Goal: Task Accomplishment & Management: Manage account settings

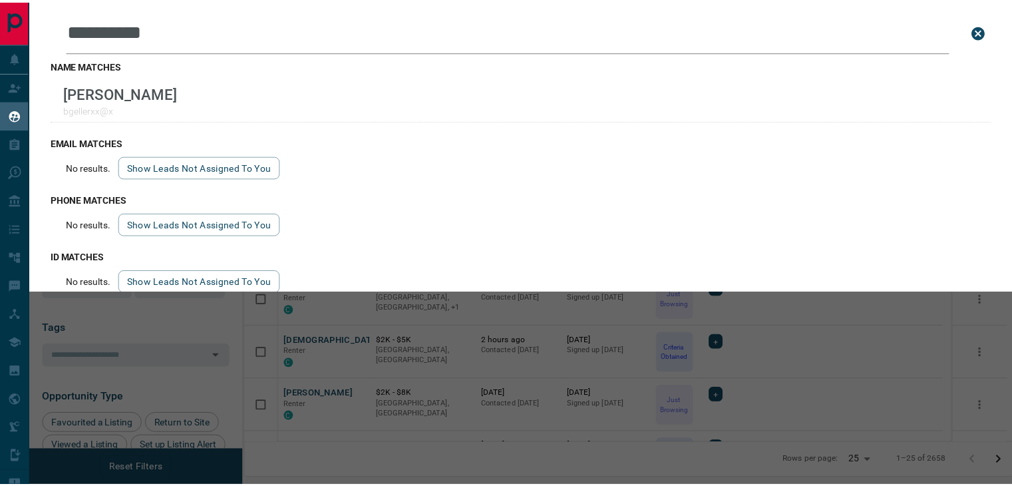
scroll to position [357, 761]
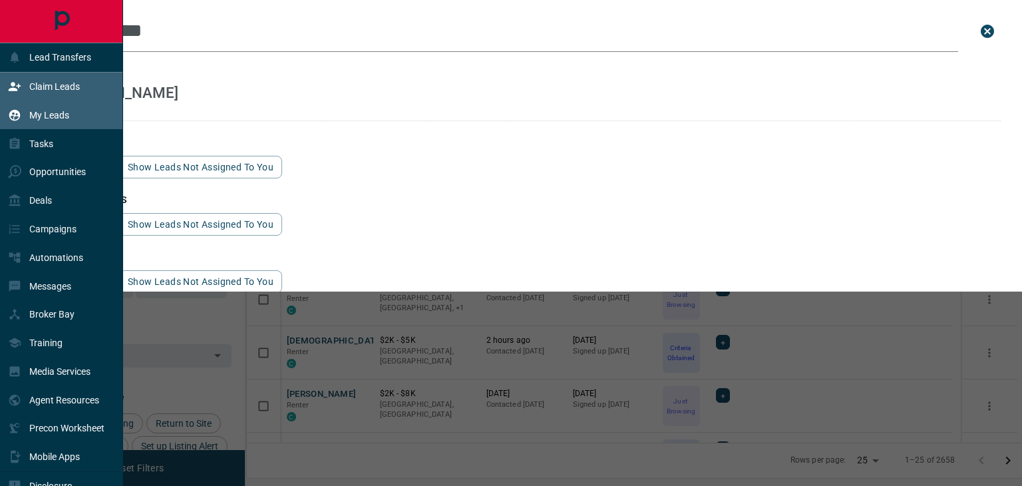
click at [44, 88] on p "Claim Leads" at bounding box center [54, 86] width 51 height 11
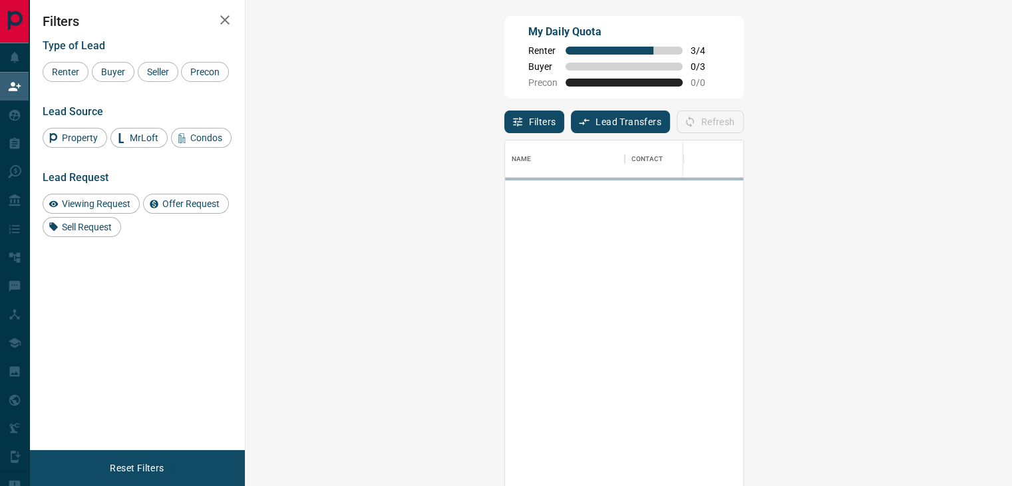
scroll to position [357, 727]
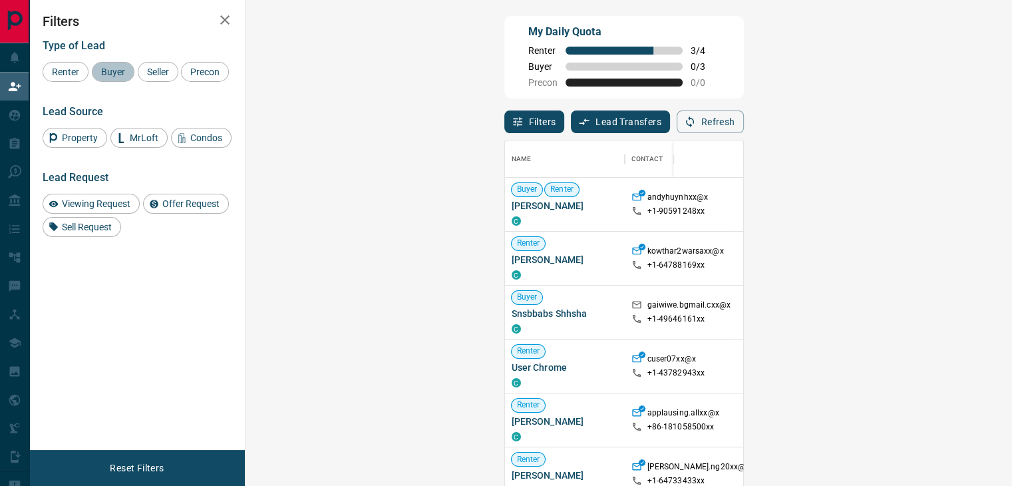
click at [126, 72] on span "Buyer" at bounding box center [112, 72] width 33 height 11
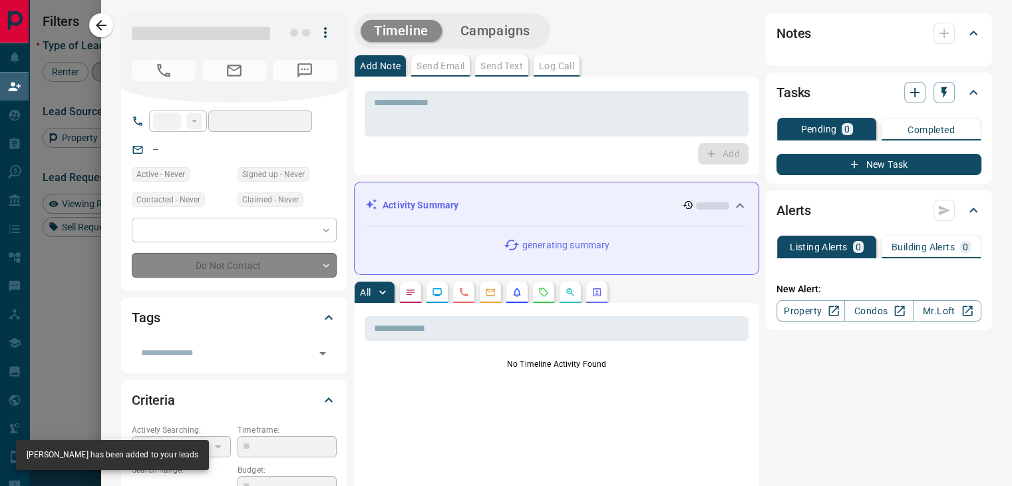
type input "**"
type input "**********"
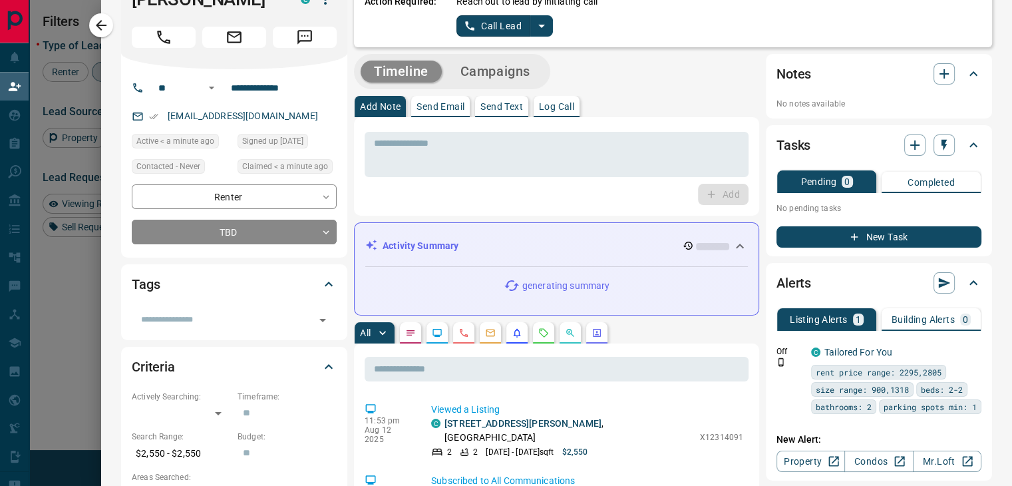
scroll to position [0, 0]
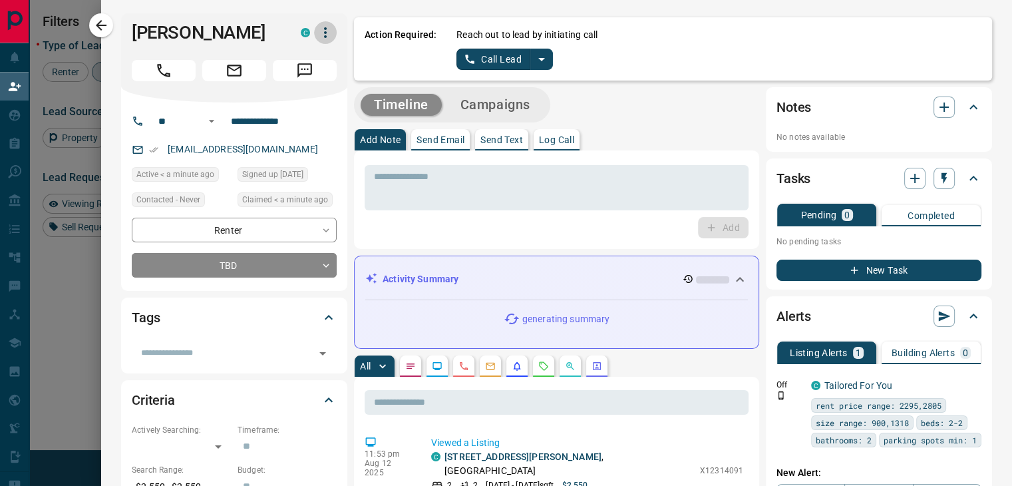
click at [327, 33] on button "button" at bounding box center [325, 32] width 23 height 23
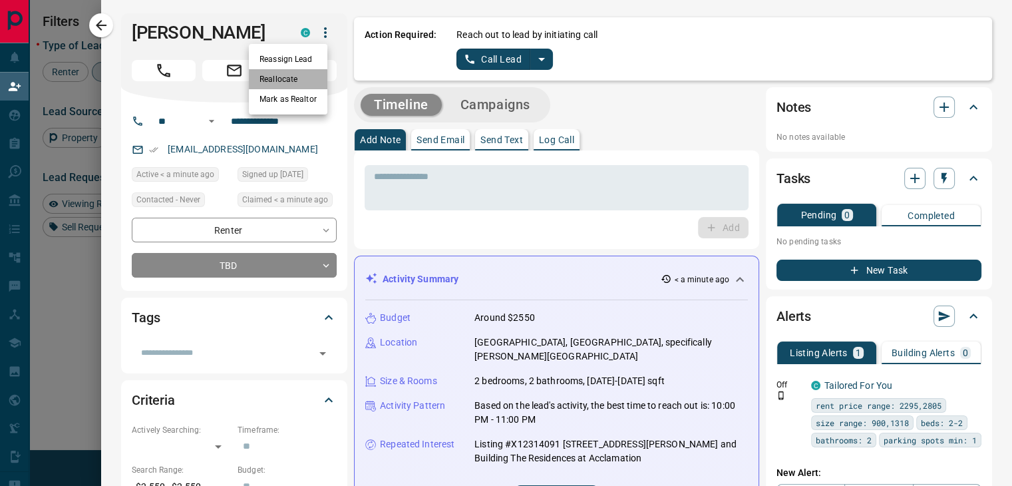
click at [306, 83] on li "Reallocate" at bounding box center [288, 79] width 79 height 20
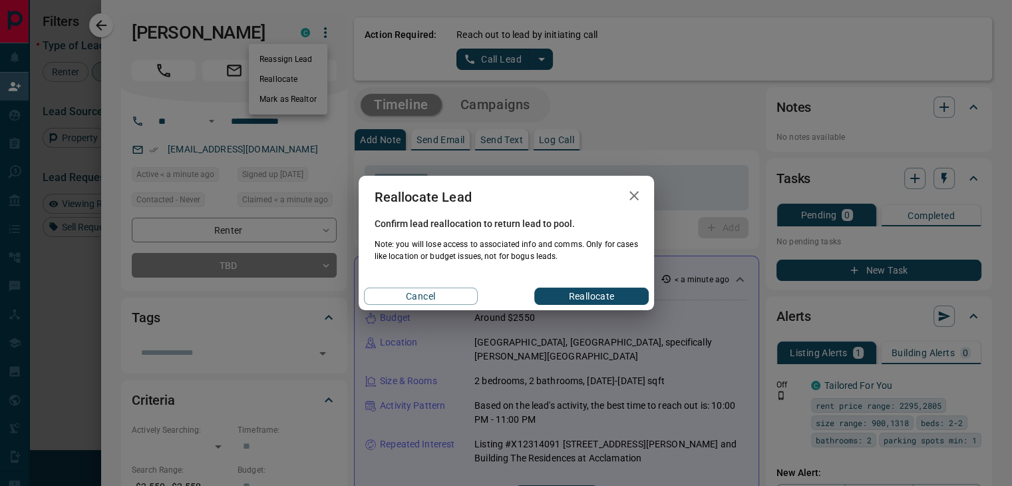
click at [631, 202] on icon "button" at bounding box center [634, 196] width 16 height 16
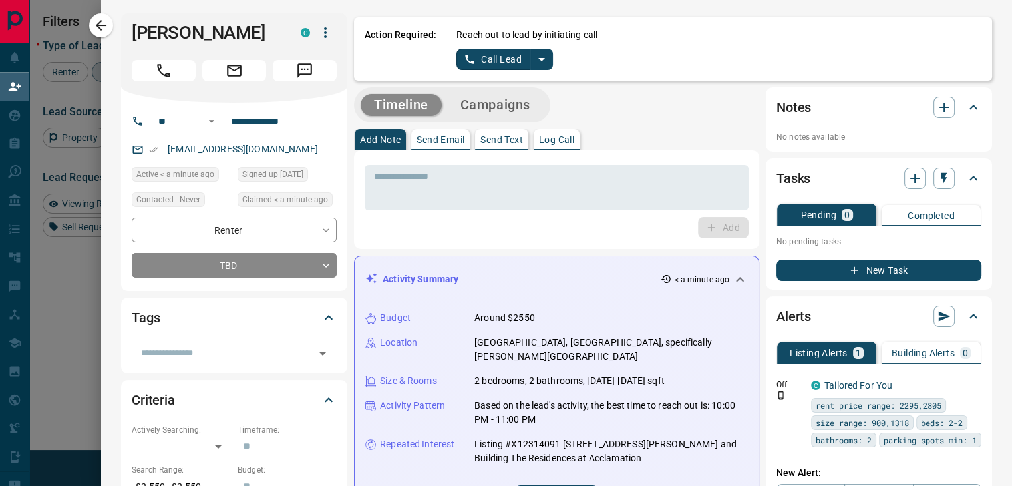
click at [317, 33] on icon "button" at bounding box center [325, 33] width 16 height 16
click at [534, 65] on div at bounding box center [506, 243] width 1012 height 486
click at [540, 57] on icon "split button" at bounding box center [542, 59] width 16 height 16
click at [513, 110] on li "Log Manual Call" at bounding box center [504, 105] width 81 height 20
click at [508, 67] on button "Log Manual Call" at bounding box center [500, 59] width 88 height 21
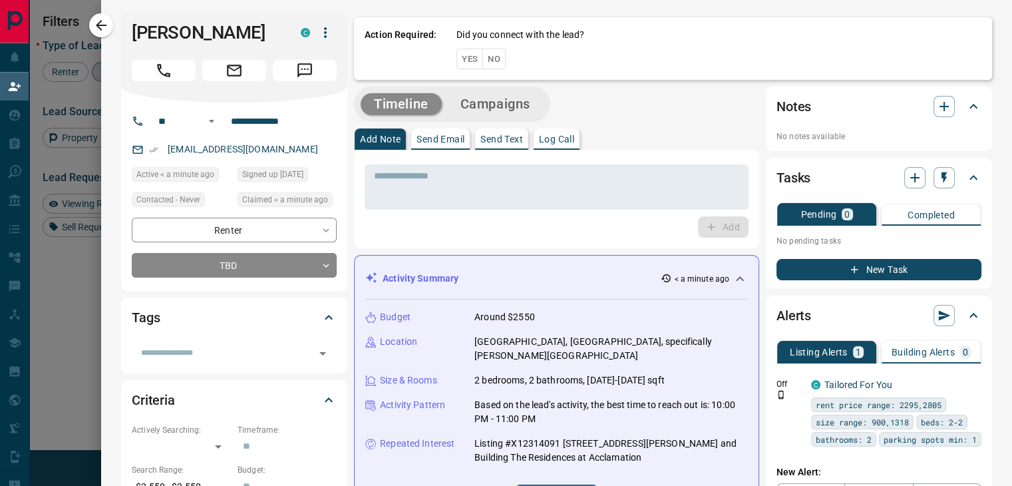
click at [490, 62] on button "No" at bounding box center [493, 59] width 23 height 21
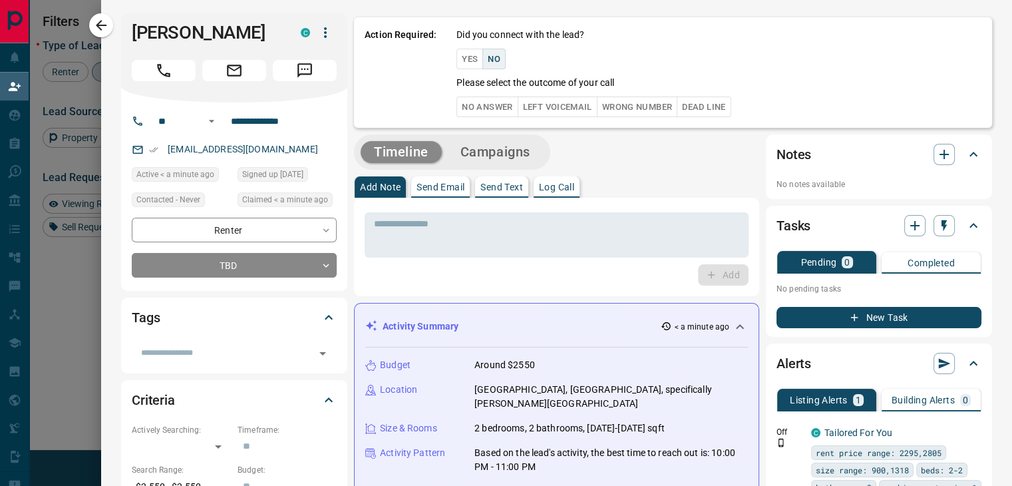
click at [472, 100] on button "No Answer" at bounding box center [486, 106] width 61 height 21
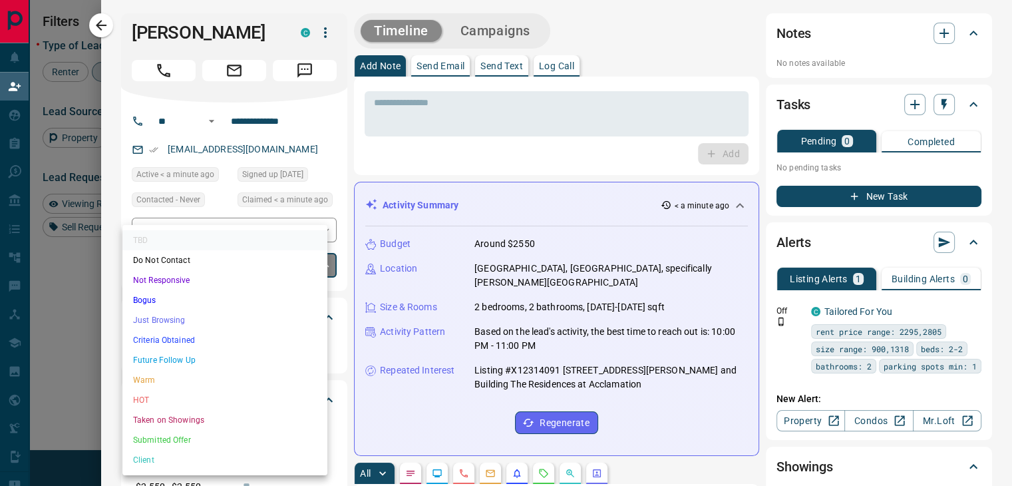
click at [202, 261] on body "Lead Transfers Claim Leads My Leads Tasks Opportunities Deals Campaigns Automat…" at bounding box center [506, 207] width 1012 height 415
click at [154, 357] on li "Future Follow Up" at bounding box center [224, 360] width 205 height 20
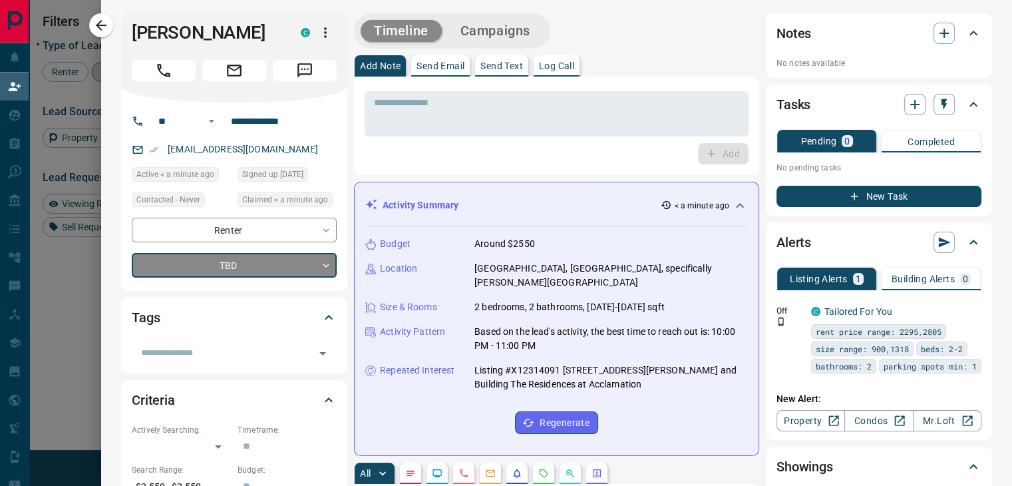
type input "*"
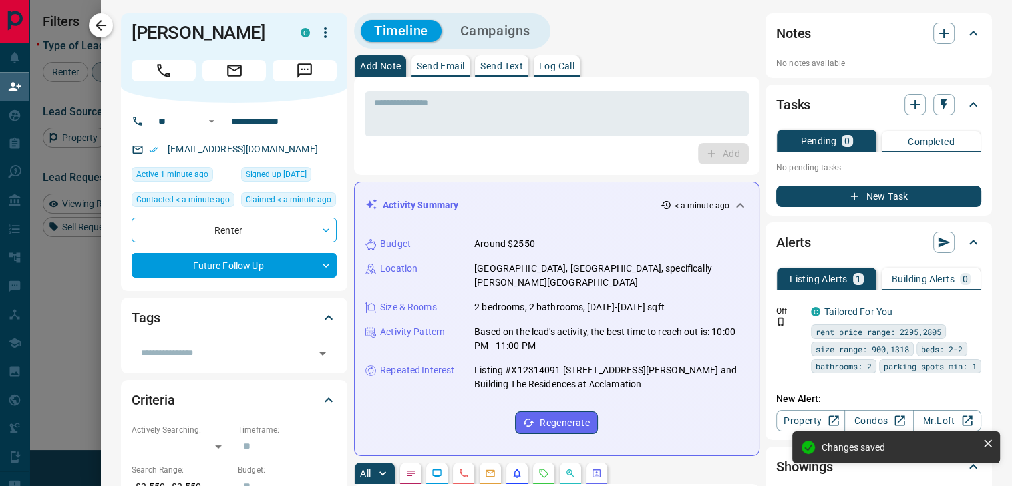
click at [104, 25] on icon "button" at bounding box center [101, 25] width 11 height 11
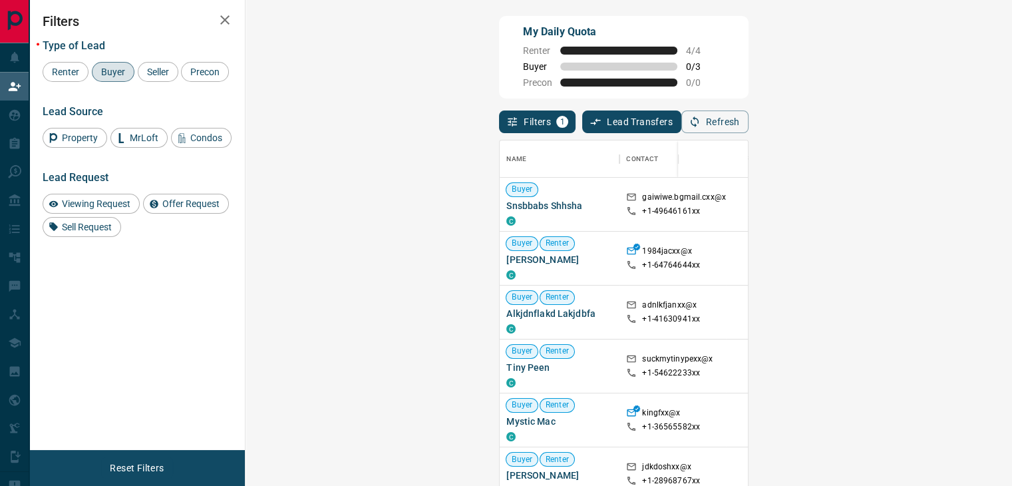
scroll to position [357, 727]
click at [749, 122] on button "Refresh" at bounding box center [714, 121] width 67 height 23
click at [749, 129] on button "Refresh" at bounding box center [714, 121] width 67 height 23
